Goal: Information Seeking & Learning: Learn about a topic

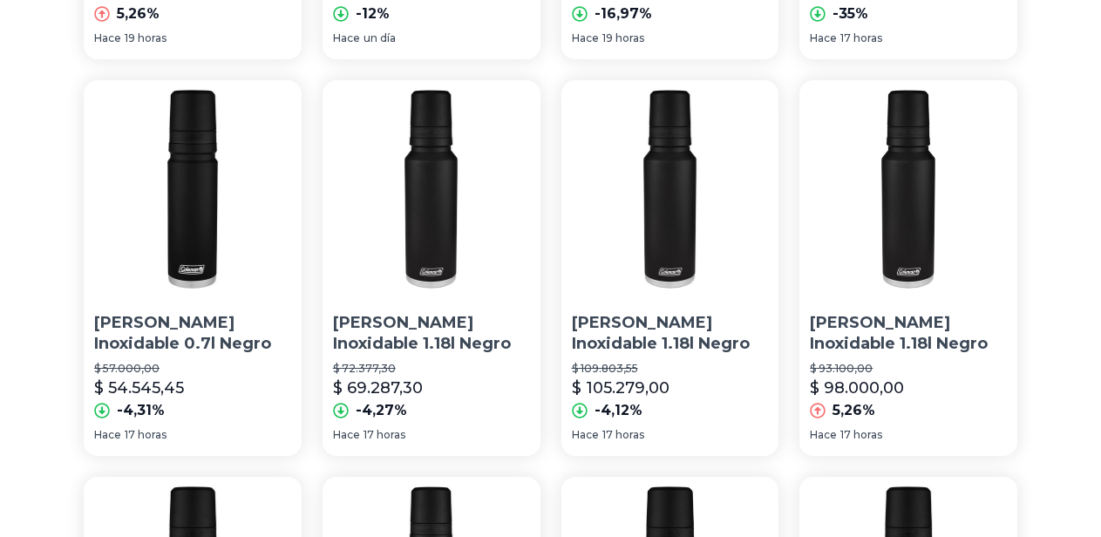
scroll to position [1294, 0]
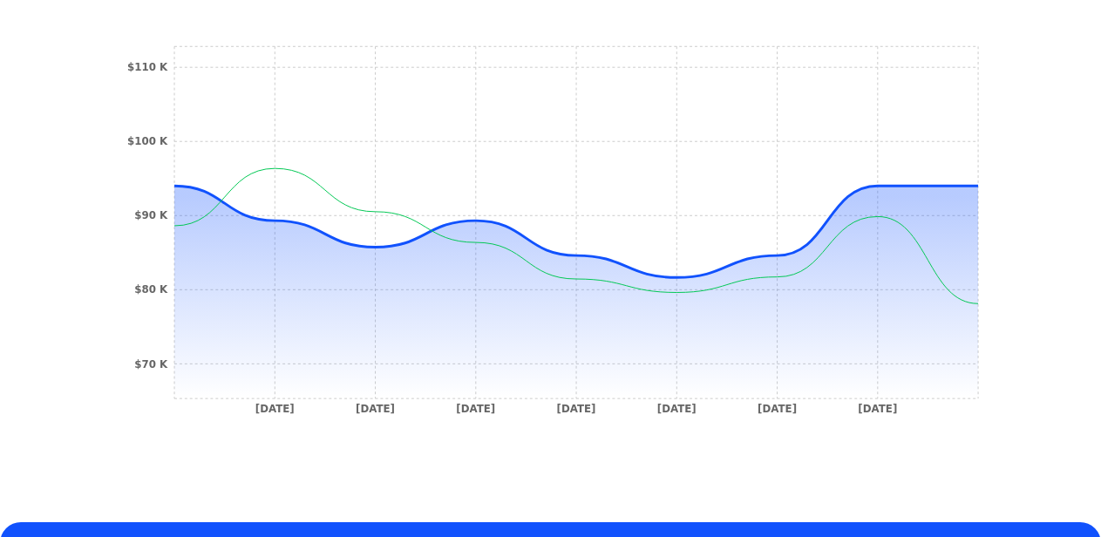
scroll to position [628, 0]
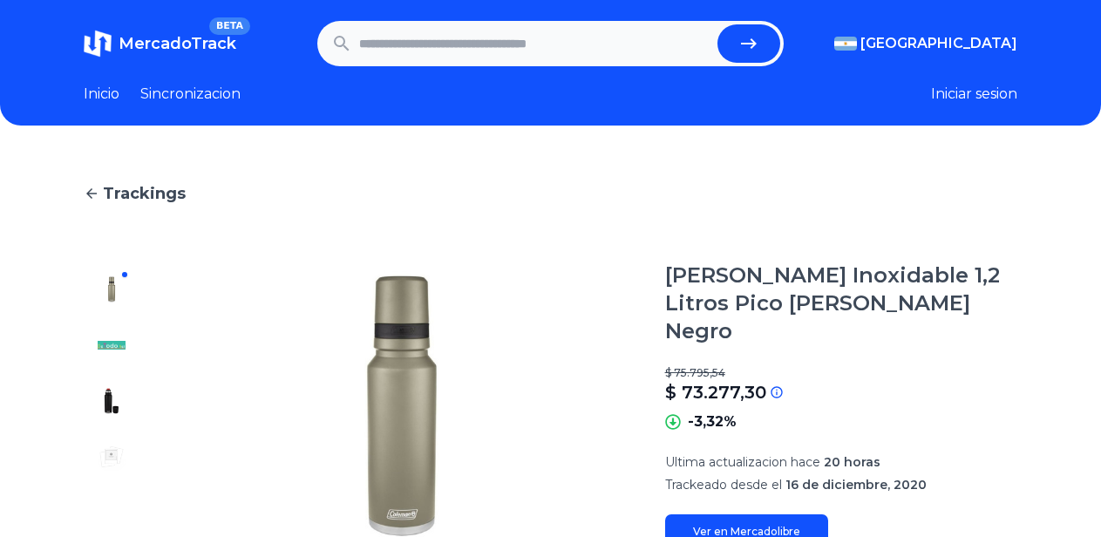
click at [111, 348] on img at bounding box center [112, 345] width 28 height 28
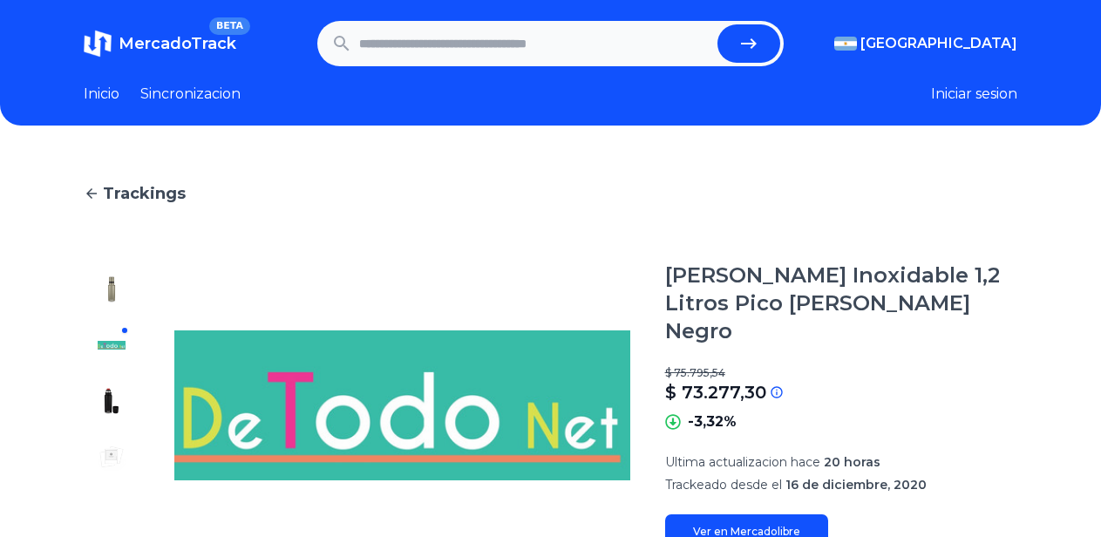
click at [110, 397] on img at bounding box center [112, 401] width 28 height 28
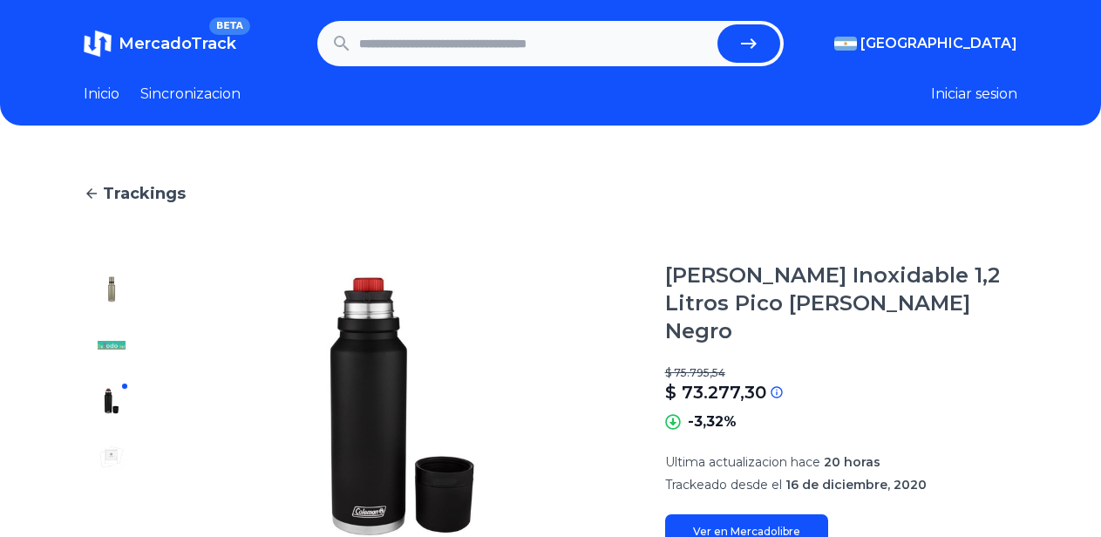
click at [108, 289] on img at bounding box center [112, 289] width 28 height 28
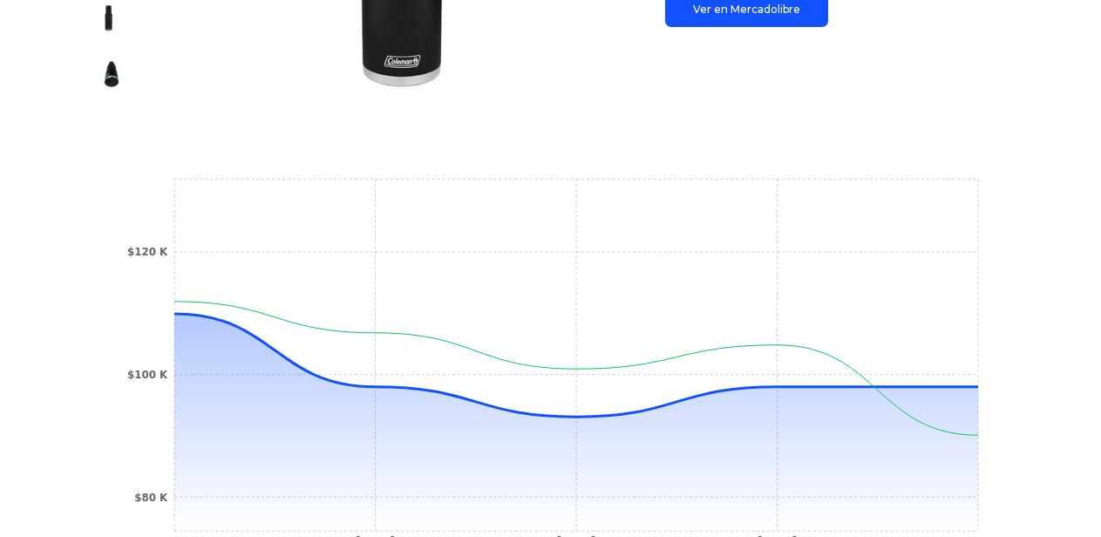
scroll to position [497, 0]
